Goal: Information Seeking & Learning: Learn about a topic

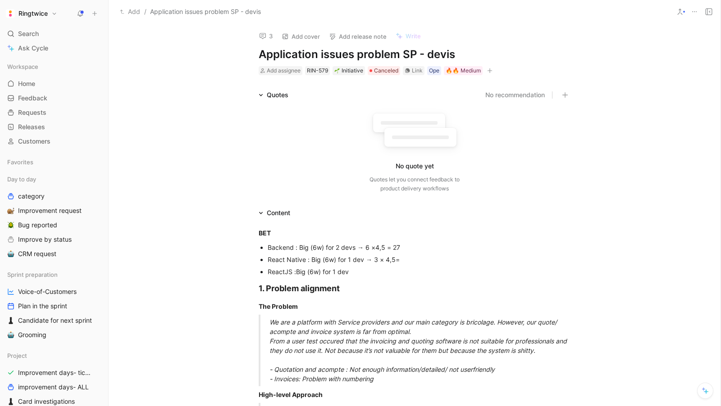
scroll to position [492, 0]
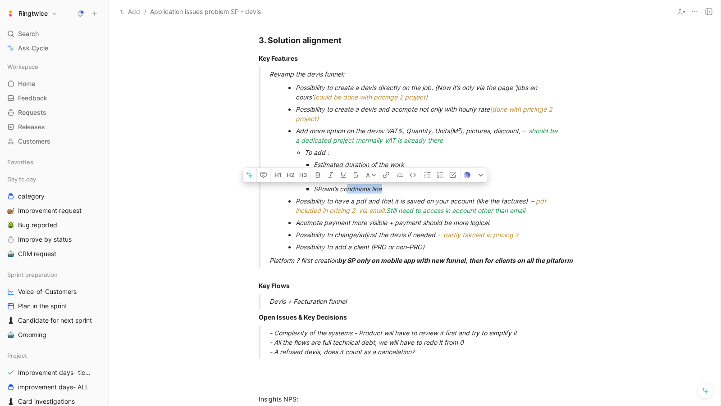
drag, startPoint x: 397, startPoint y: 190, endPoint x: 346, endPoint y: 188, distance: 50.9
click at [346, 188] on div "SPown’s conditions line" at bounding box center [439, 188] width 251 height 9
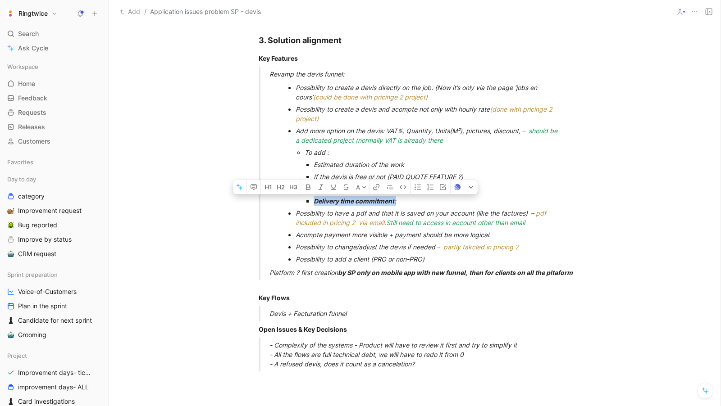
drag, startPoint x: 406, startPoint y: 201, endPoint x: 314, endPoint y: 200, distance: 92.4
click at [314, 200] on div "Delivery time commitment :" at bounding box center [439, 200] width 251 height 9
click at [405, 213] on div "Possibility to have a pdf and that it is saved on your account (like the factur…" at bounding box center [430, 218] width 269 height 19
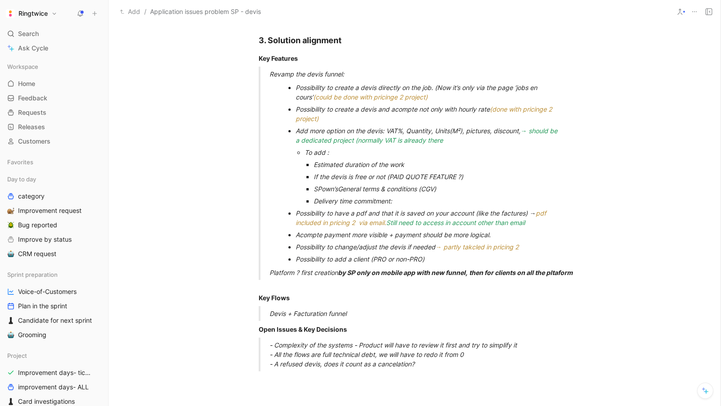
click at [402, 198] on div "Delivery time commitment:" at bounding box center [439, 200] width 251 height 9
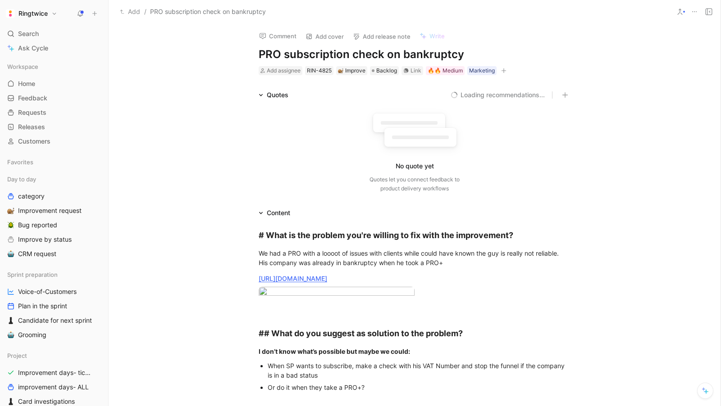
click at [287, 54] on h1 "PRO subscription check on bankruptcy" at bounding box center [415, 54] width 312 height 14
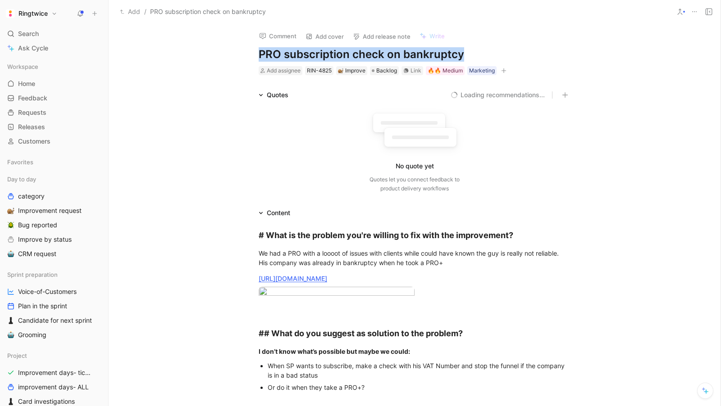
click at [287, 54] on h1 "PRO subscription check on bankruptcy" at bounding box center [415, 54] width 312 height 14
copy h1 "PRO subscription check on bankruptcy"
